Goal: Navigation & Orientation: Find specific page/section

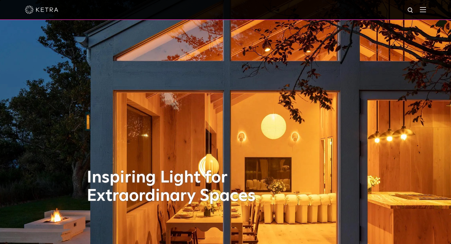
click at [425, 13] on div at bounding box center [225, 9] width 401 height 19
click at [426, 10] on img at bounding box center [423, 9] width 6 height 5
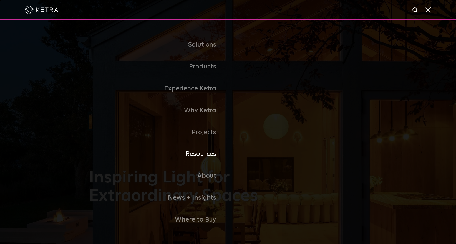
click at [203, 157] on link "Resources" at bounding box center [158, 154] width 139 height 22
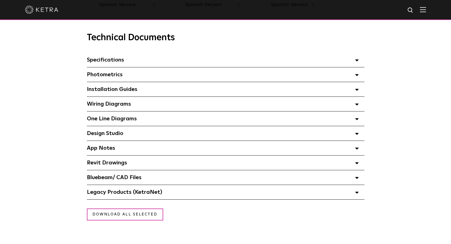
click at [111, 63] on span "Specifications Select checkboxes to use the bulk download option below" at bounding box center [105, 60] width 37 height 6
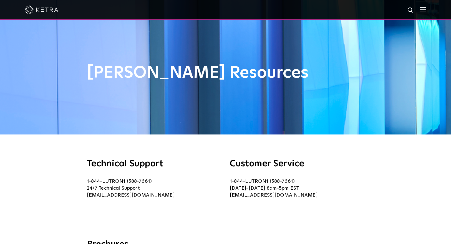
click at [425, 14] on div at bounding box center [225, 9] width 401 height 19
click at [426, 4] on div at bounding box center [225, 9] width 401 height 19
click at [426, 7] on img at bounding box center [423, 9] width 6 height 5
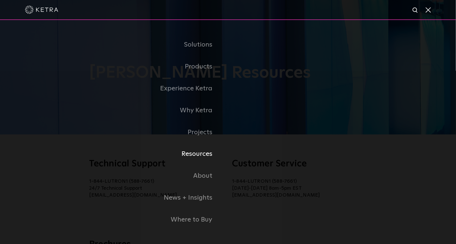
click at [53, 149] on link "Resources" at bounding box center [135, 154] width 186 height 22
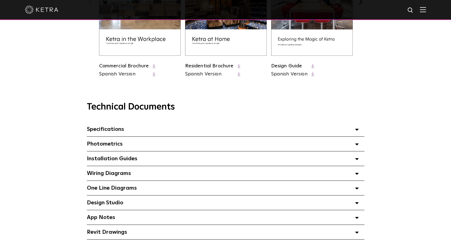
scroll to position [347, 0]
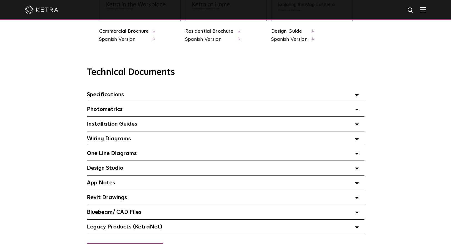
click at [357, 96] on polygon at bounding box center [356, 95] width 3 height 2
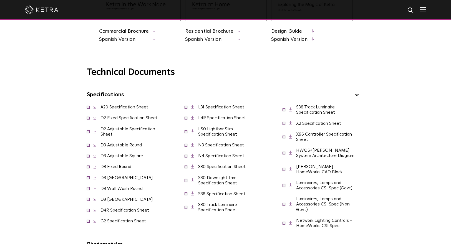
click at [114, 169] on link "D3 Fixed Round" at bounding box center [116, 167] width 31 height 4
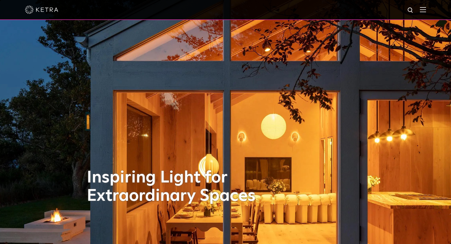
click at [361, 8] on img at bounding box center [423, 9] width 6 height 5
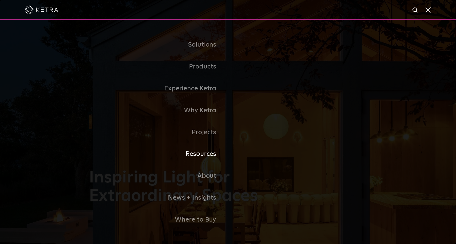
click at [196, 159] on link "Resources" at bounding box center [158, 154] width 139 height 22
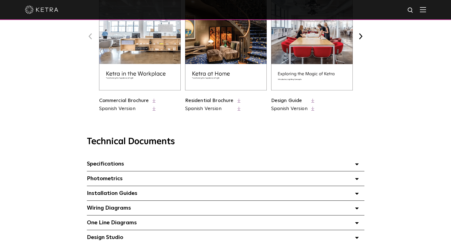
scroll to position [382, 0]
